Goal: Information Seeking & Learning: Learn about a topic

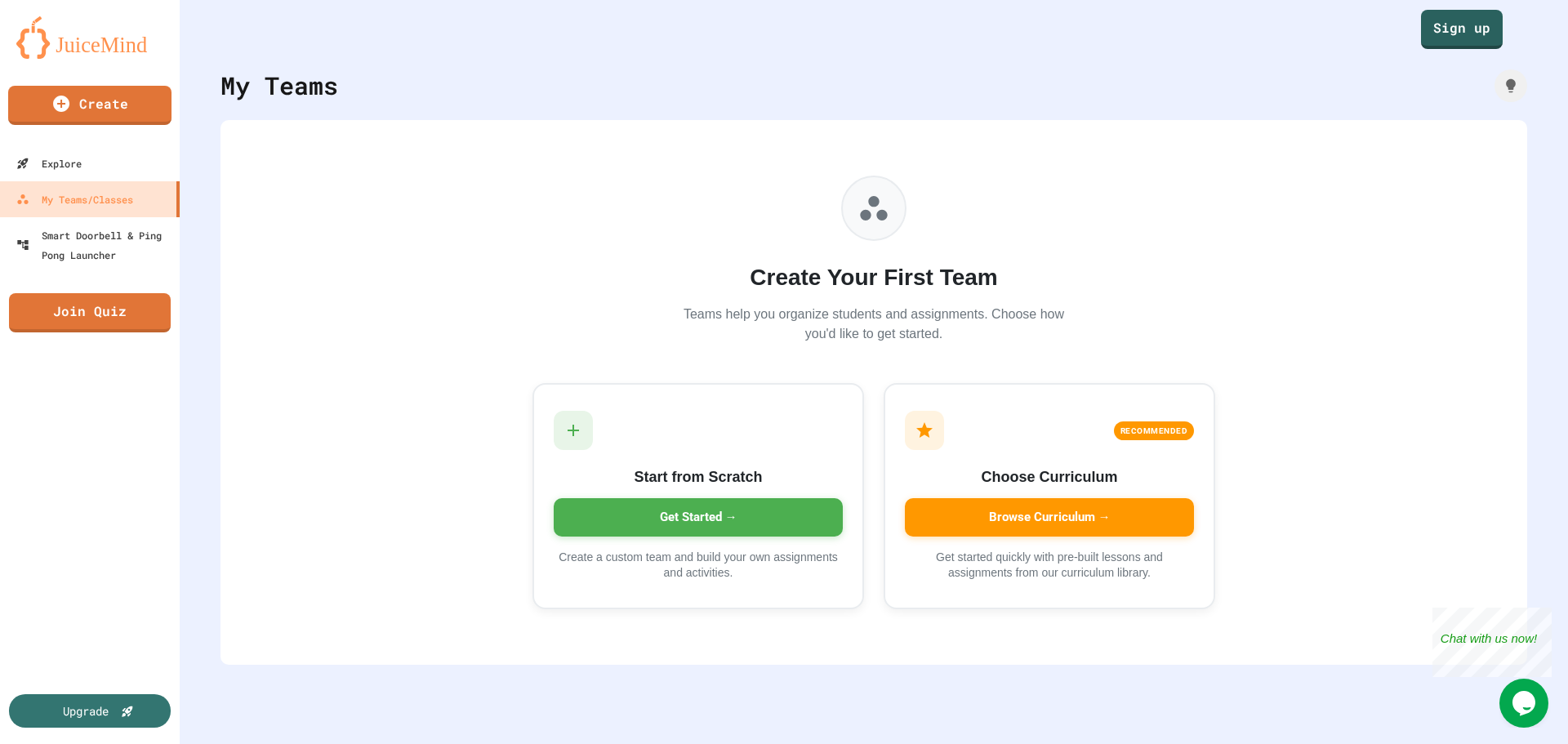
click at [315, 87] on div "My Teams" at bounding box center [279, 86] width 118 height 37
drag, startPoint x: 1521, startPoint y: 0, endPoint x: 1037, endPoint y: 40, distance: 485.7
click at [1058, 41] on div "Sign up" at bounding box center [873, 24] width 1388 height 49
click at [1465, 39] on link "Sign up" at bounding box center [1462, 28] width 82 height 41
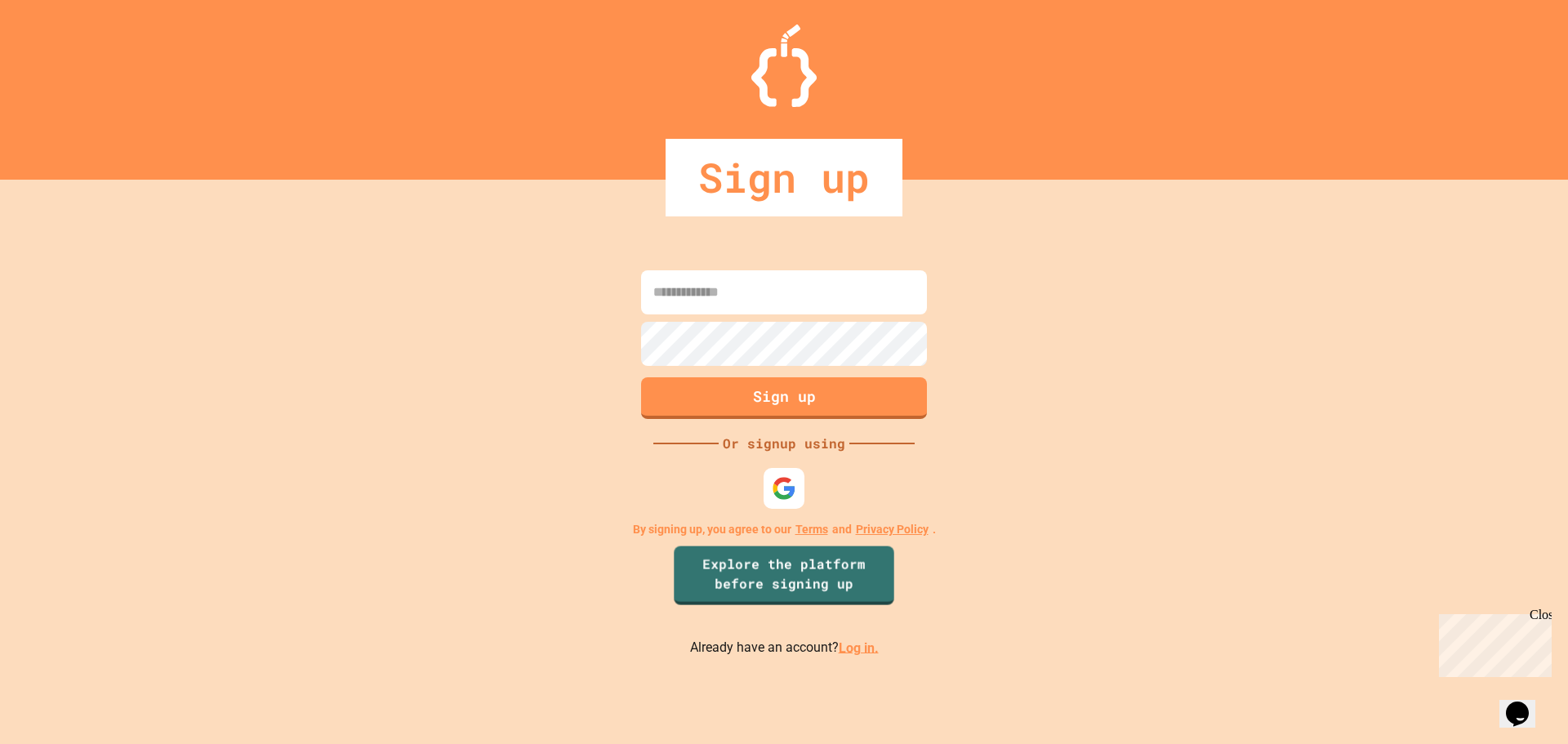
click at [845, 653] on link "Log in." at bounding box center [858, 646] width 40 height 16
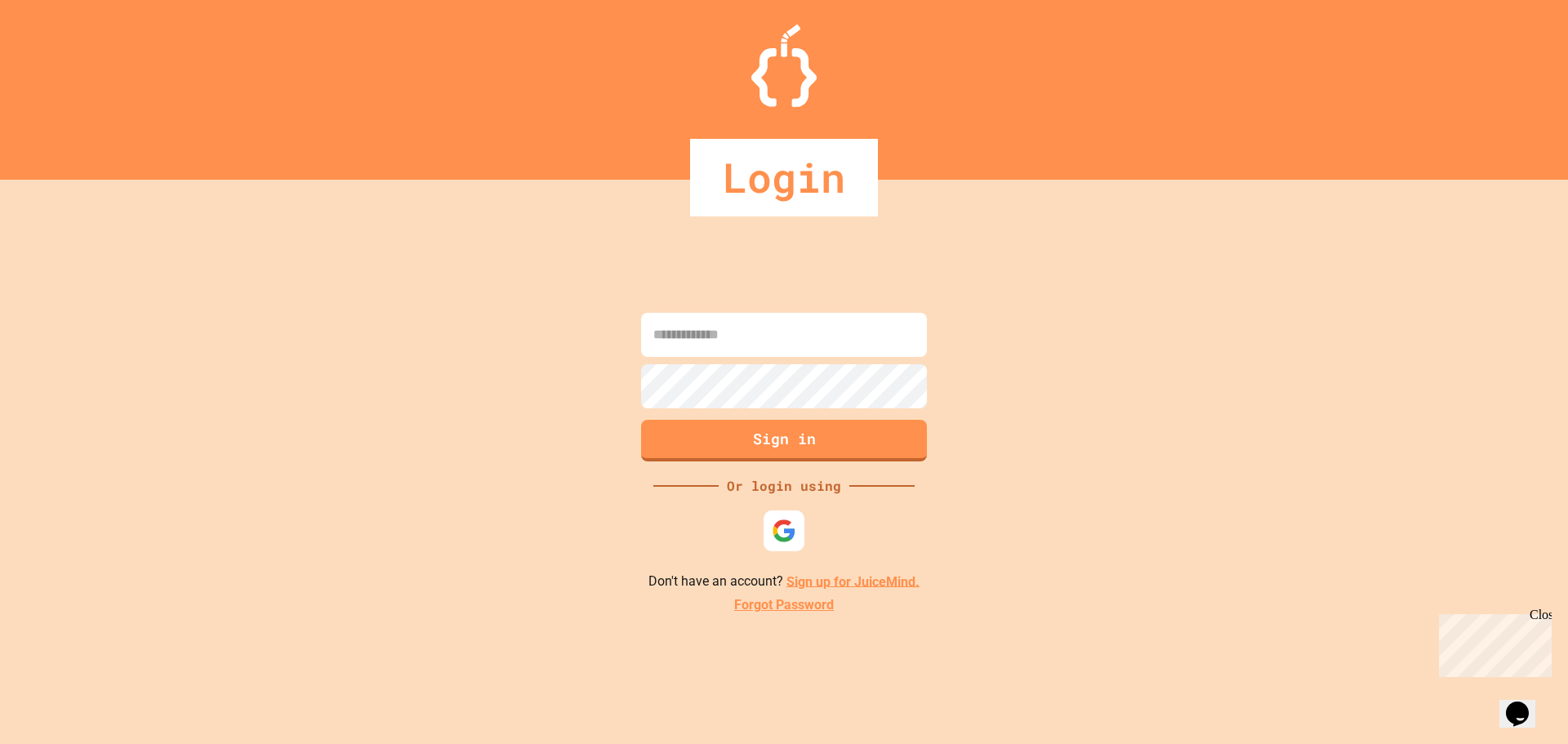
click at [754, 325] on input at bounding box center [784, 335] width 286 height 44
type input "**********"
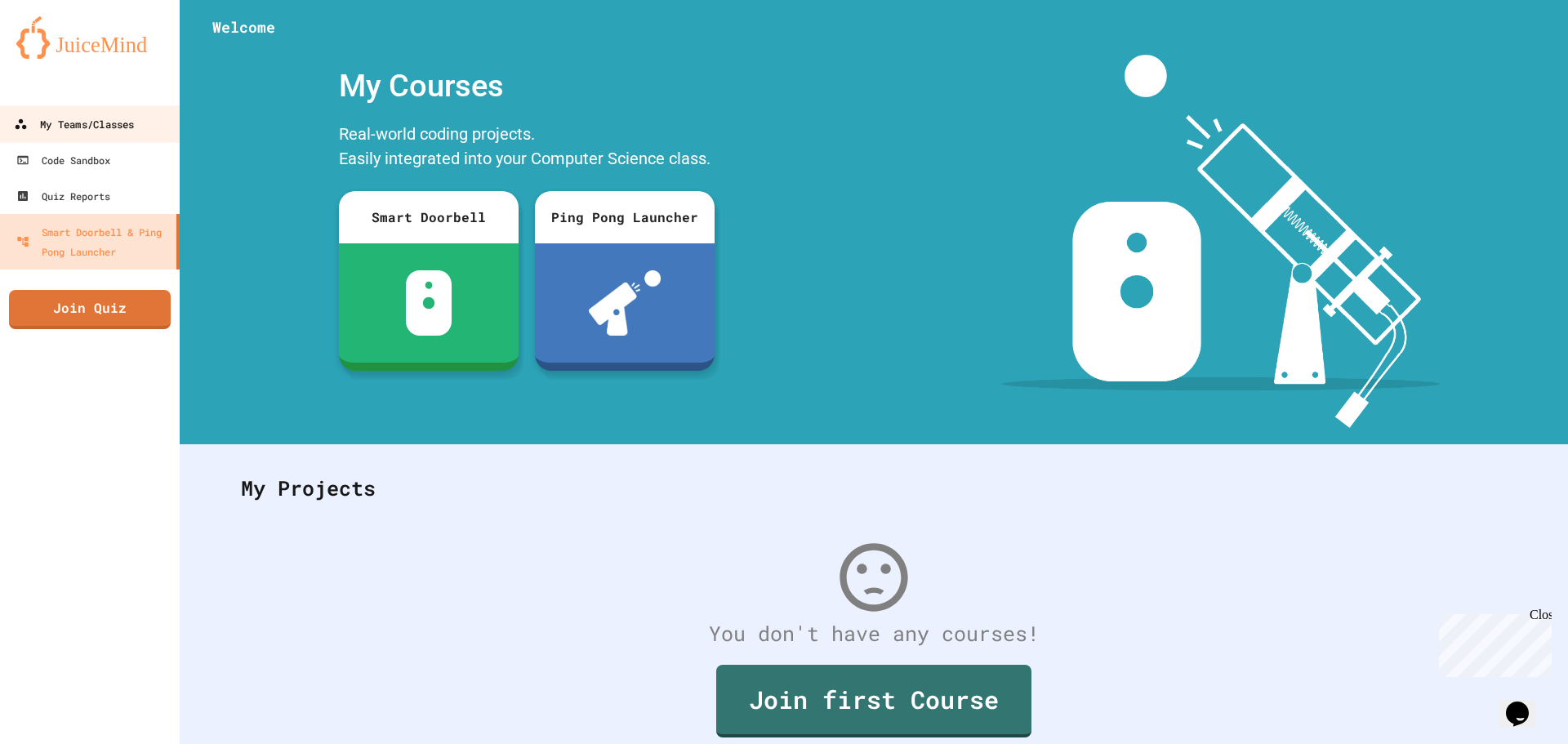
click at [114, 115] on div "My Teams/Classes" at bounding box center [74, 124] width 120 height 20
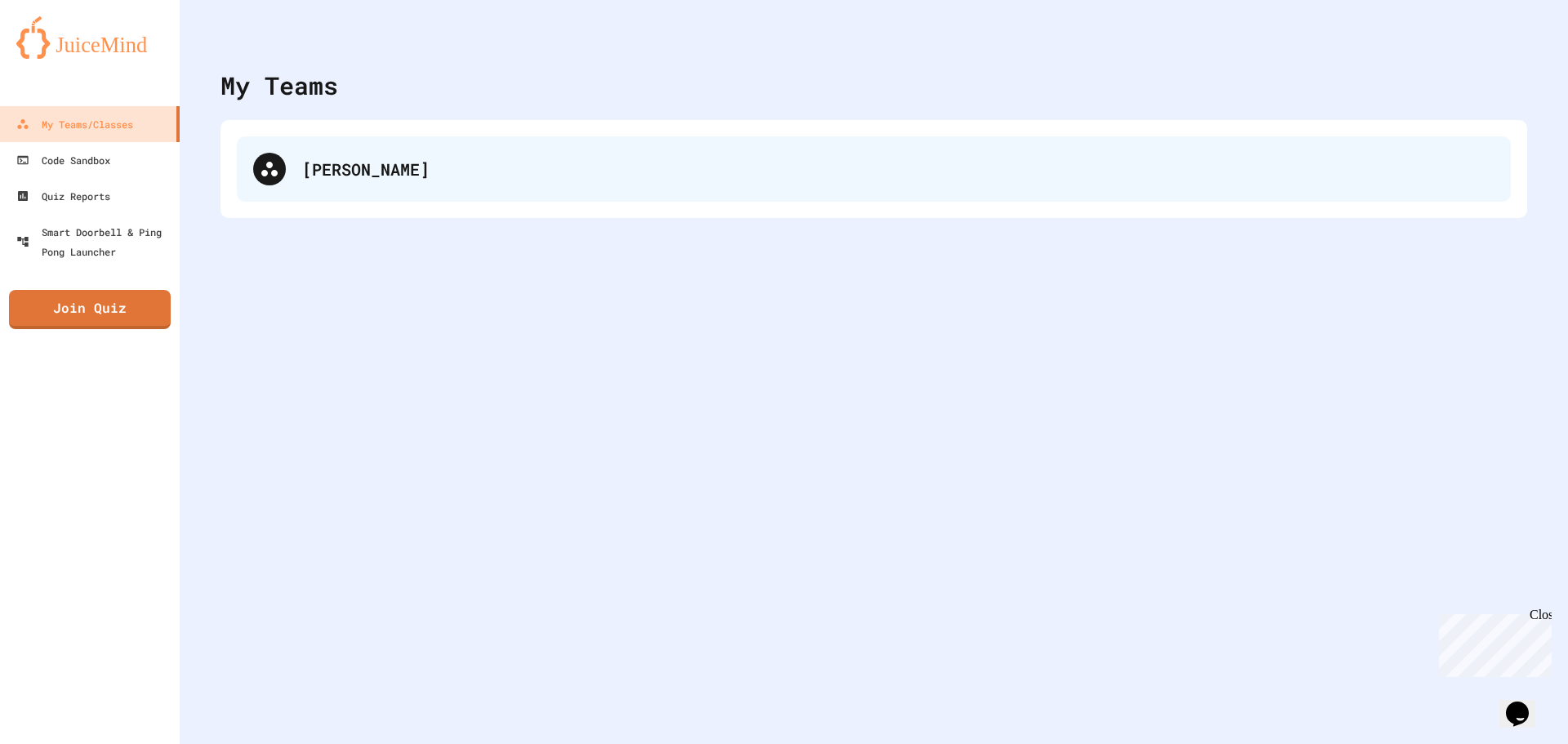
click at [402, 201] on div "[PERSON_NAME]" at bounding box center [874, 169] width 1275 height 65
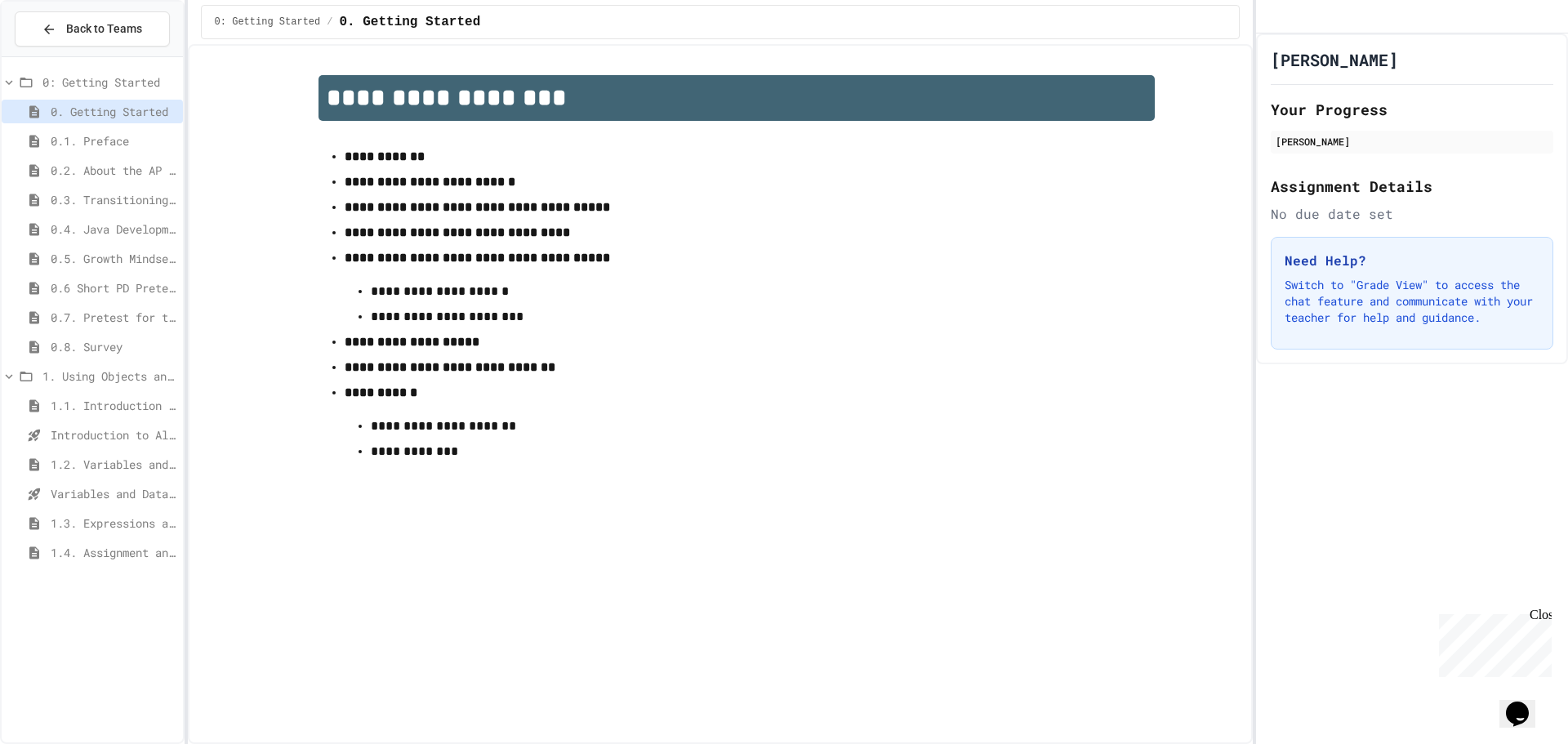
click at [113, 559] on span "1.4. Assignment and Input" at bounding box center [113, 552] width 125 height 18
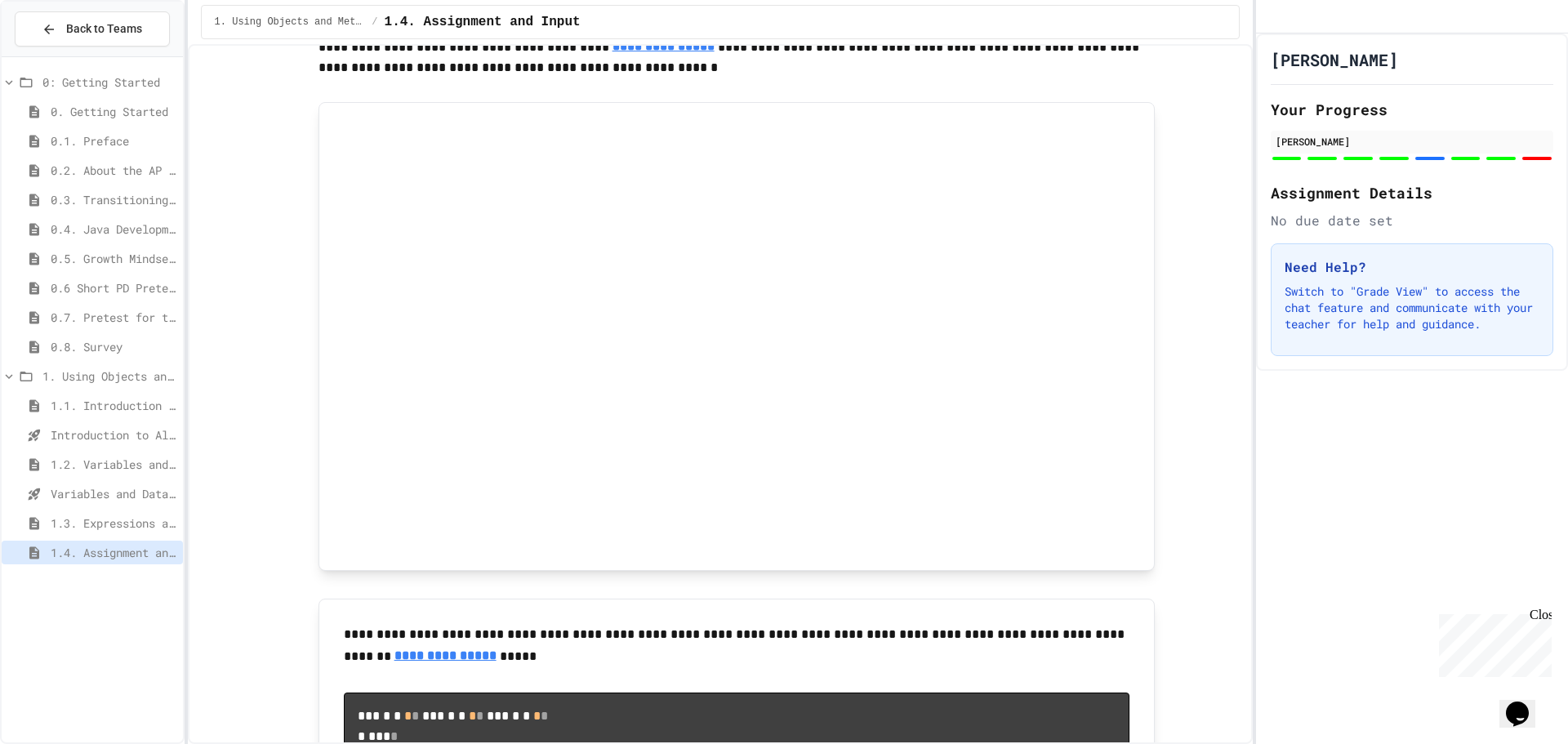
scroll to position [1224, 0]
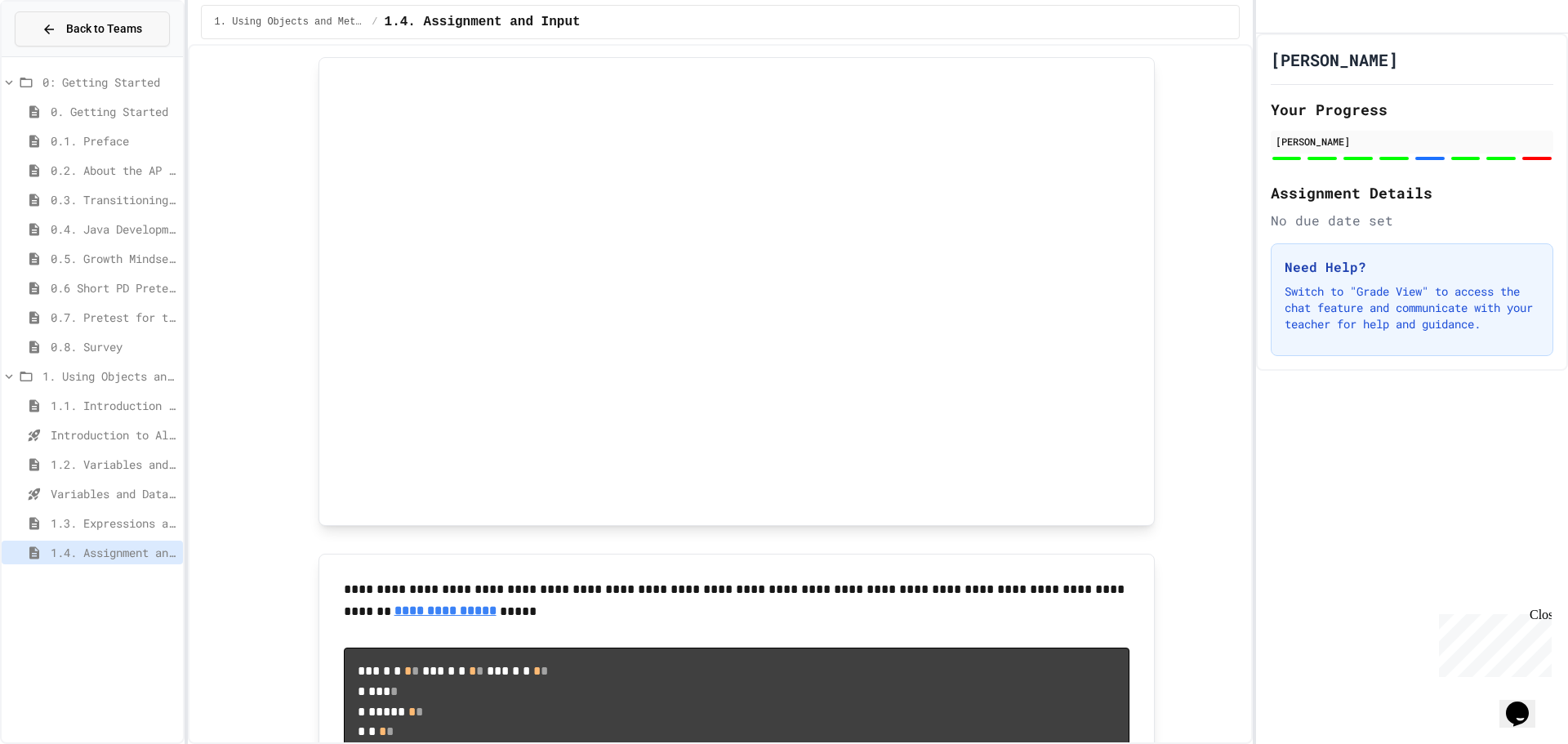
click at [122, 33] on span "Back to Teams" at bounding box center [104, 29] width 76 height 18
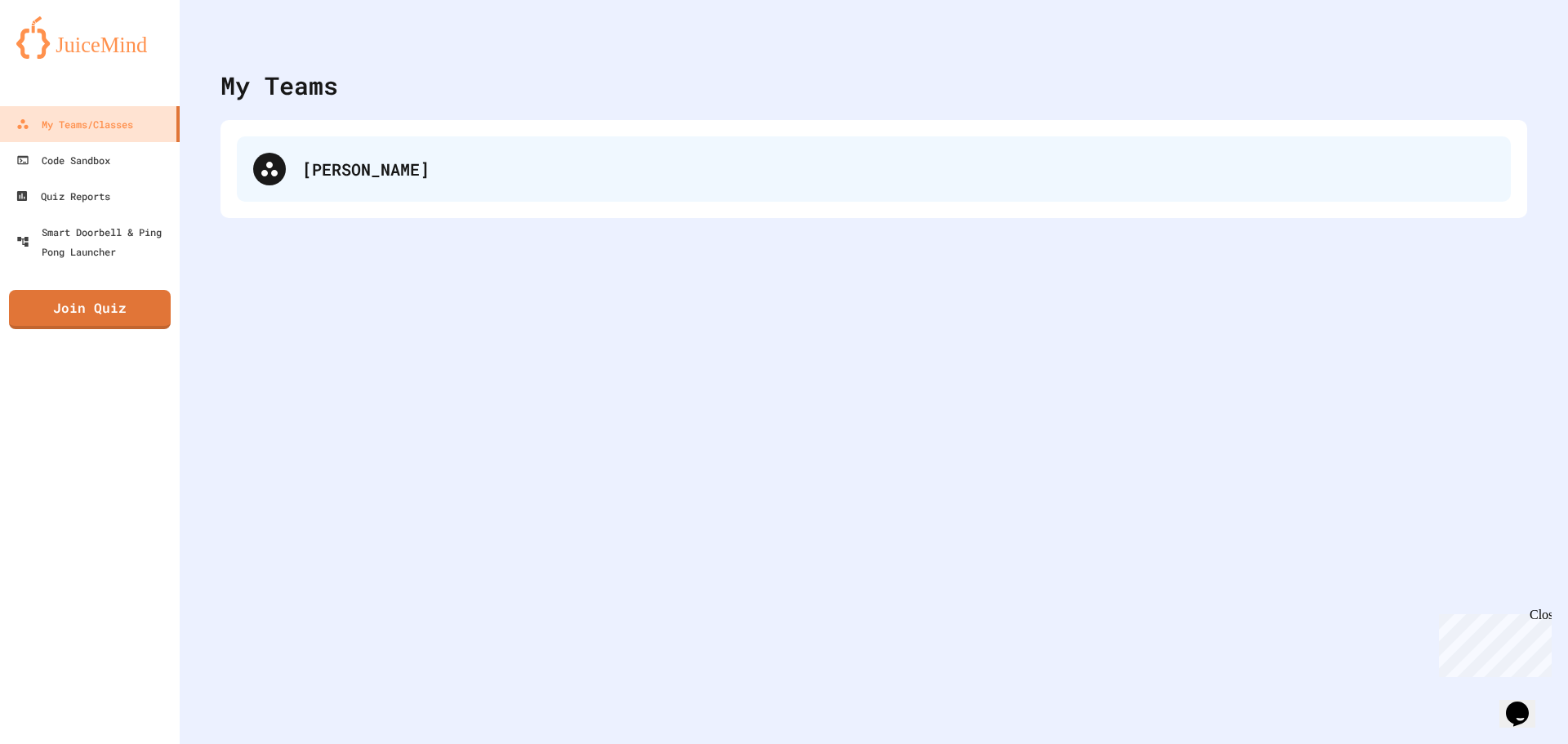
click at [338, 191] on div "[PERSON_NAME]" at bounding box center [874, 169] width 1275 height 65
